Goal: Task Accomplishment & Management: Complete application form

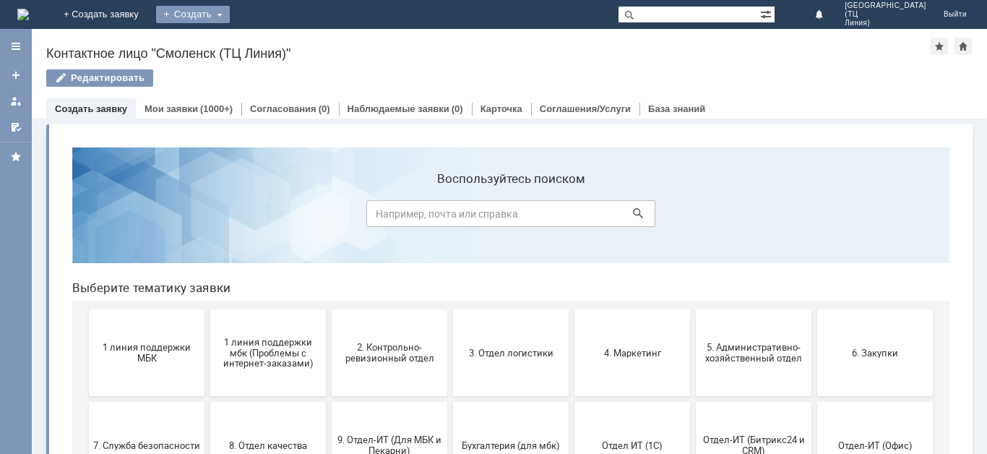
click at [230, 15] on div "Создать" at bounding box center [193, 14] width 74 height 17
click at [269, 38] on link "Заявка" at bounding box center [214, 43] width 110 height 17
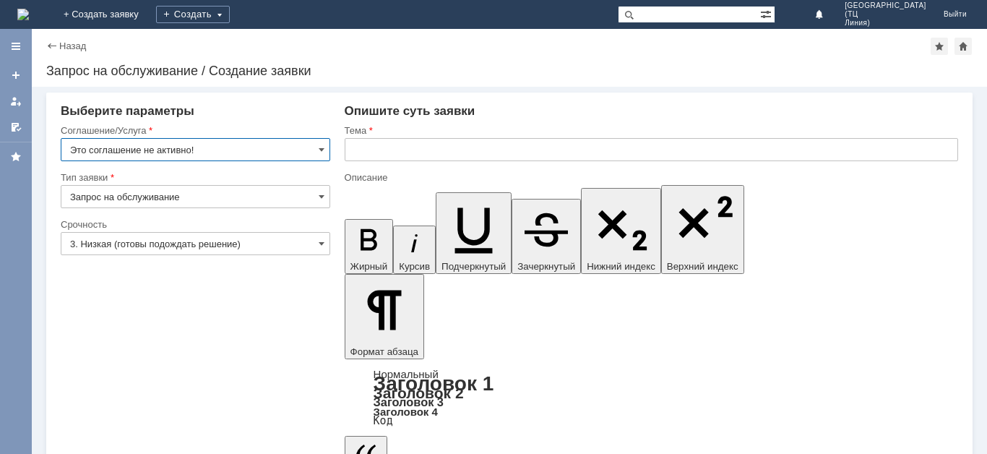
click at [315, 150] on input "Это соглашение не активно!" at bounding box center [195, 149] width 269 height 23
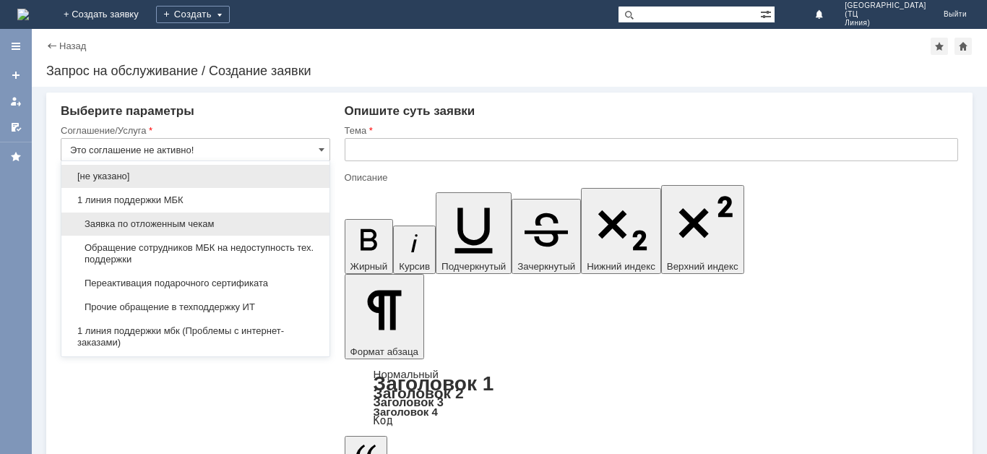
click at [227, 225] on span "Заявка по отложенным чекам" at bounding box center [195, 224] width 251 height 12
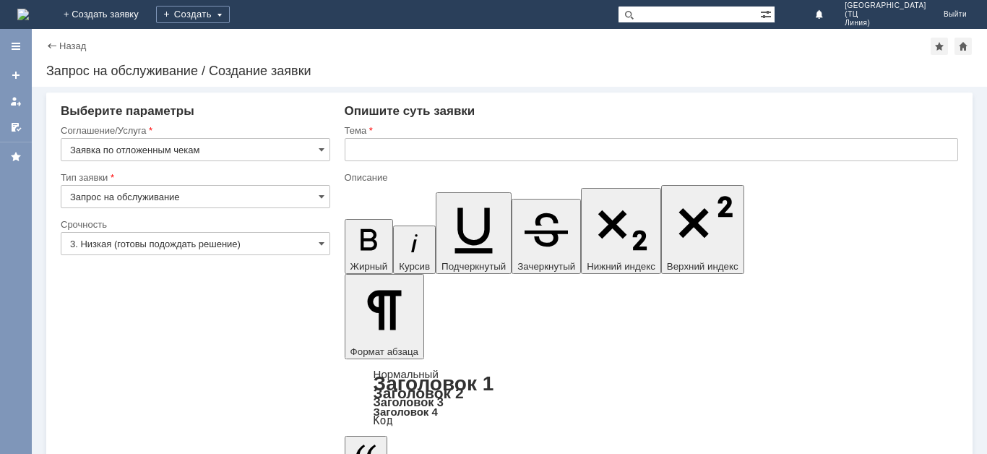
type input "Заявка по отложенным чекам"
click at [228, 241] on input "3. Низкая (готовы подождать решение)" at bounding box center [195, 243] width 269 height 23
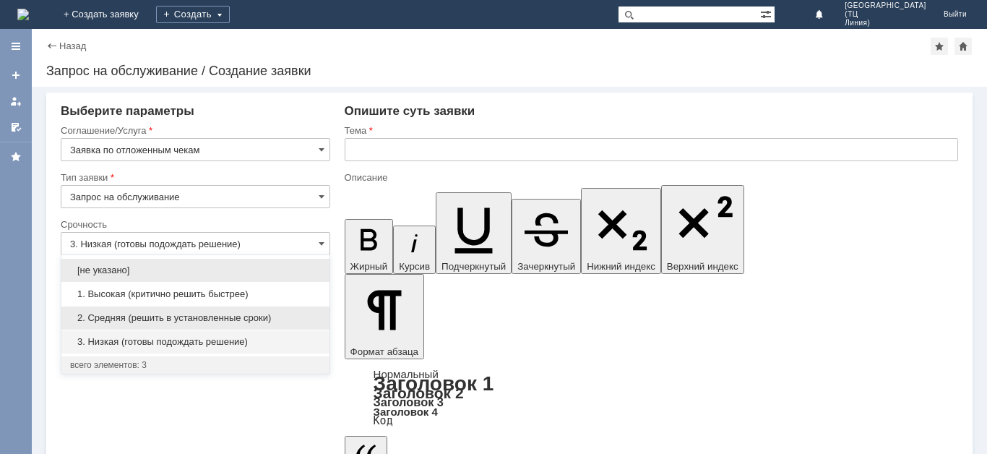
click at [230, 319] on span "2. Средняя (решить в установленные сроки)" at bounding box center [195, 318] width 251 height 12
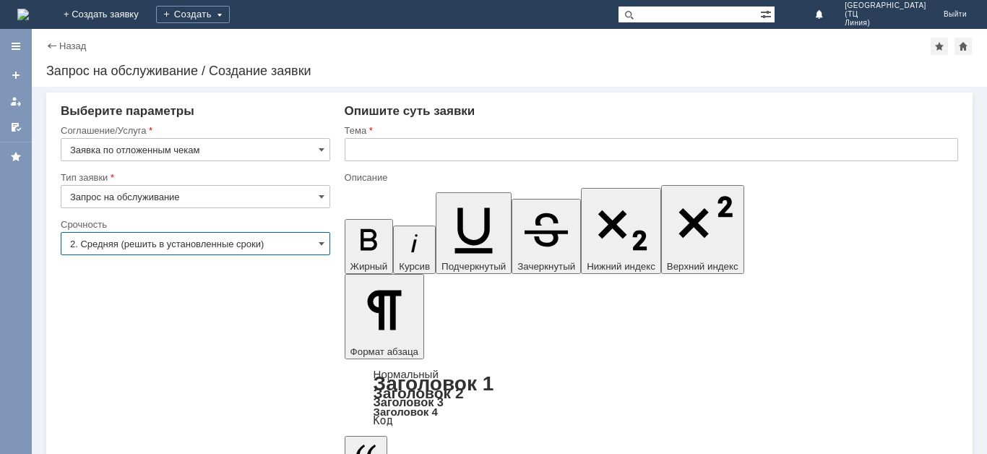
type input "2. Средняя (решить в установленные сроки)"
click at [411, 147] on input "text" at bounding box center [651, 149] width 613 height 23
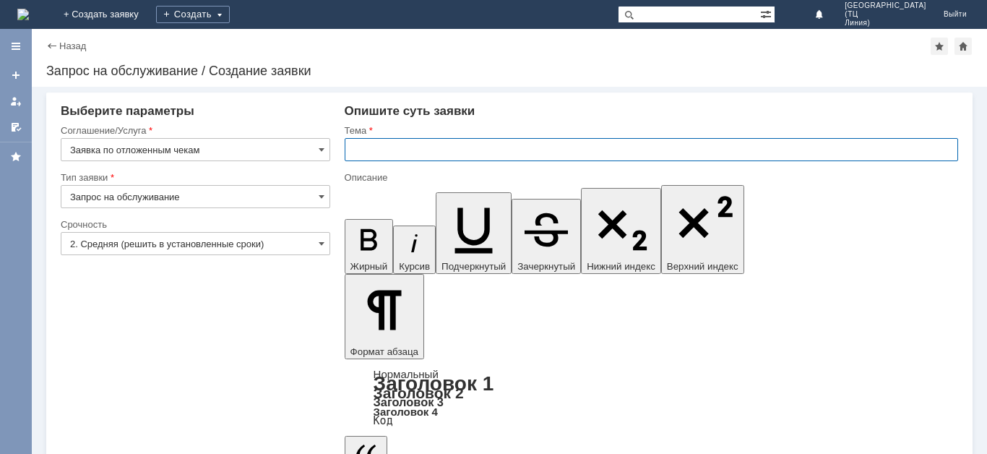
click at [383, 147] on input "text" at bounding box center [651, 149] width 613 height 23
type input "Отложенный чек"
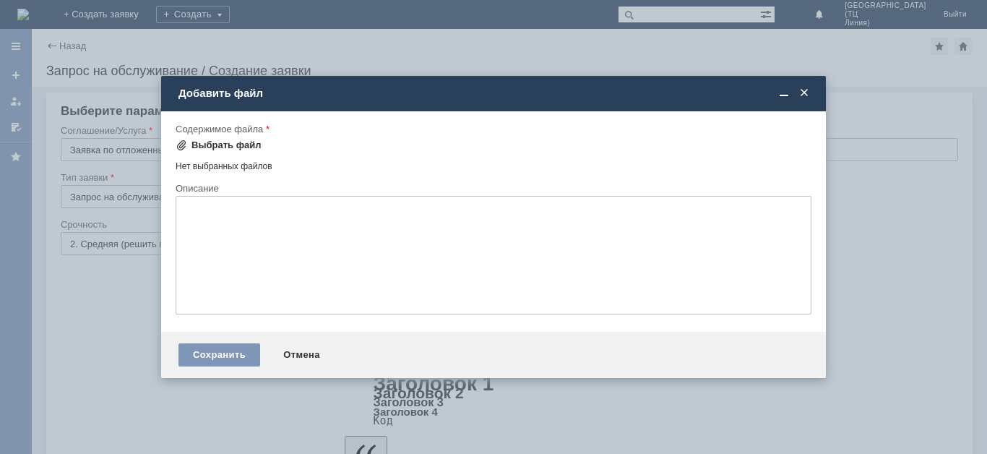
click at [217, 146] on div "Выбрать файл" at bounding box center [226, 145] width 70 height 12
click at [224, 146] on div "Выбрать файл" at bounding box center [226, 145] width 70 height 12
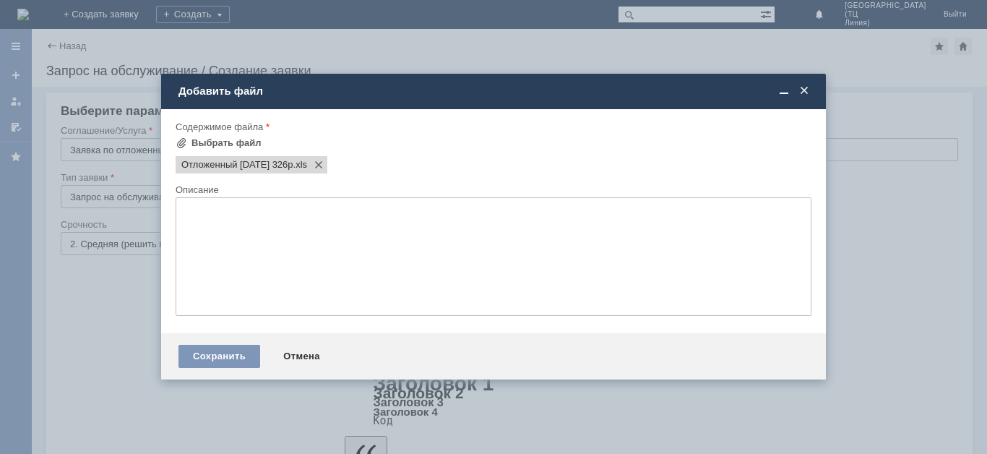
drag, startPoint x: 227, startPoint y: 355, endPoint x: 189, endPoint y: 352, distance: 38.4
click at [225, 354] on div "Сохранить" at bounding box center [219, 356] width 82 height 23
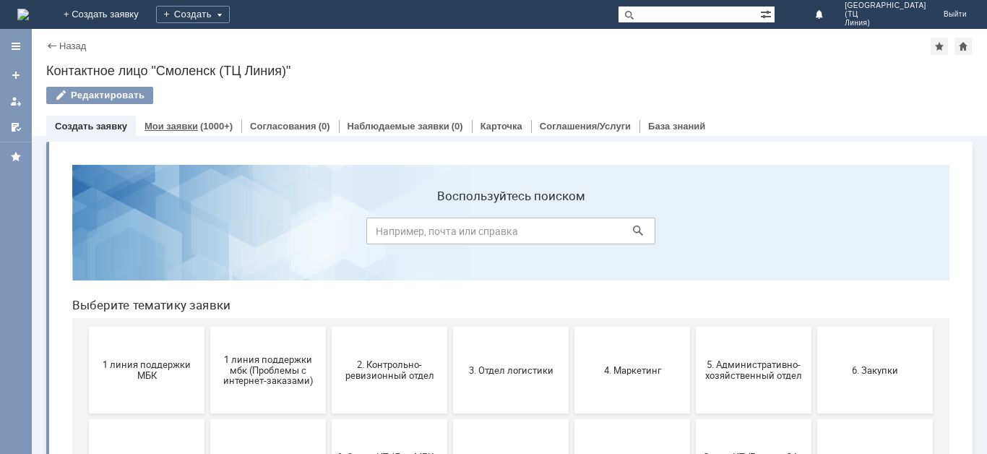
click at [191, 123] on link "Мои заявки" at bounding box center [170, 126] width 53 height 11
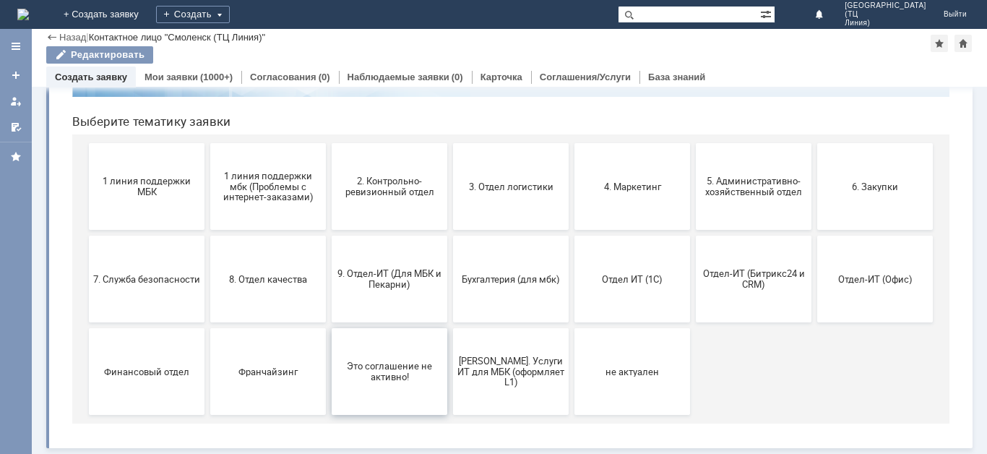
scroll to position [135, 0]
